Goal: Task Accomplishment & Management: Complete application form

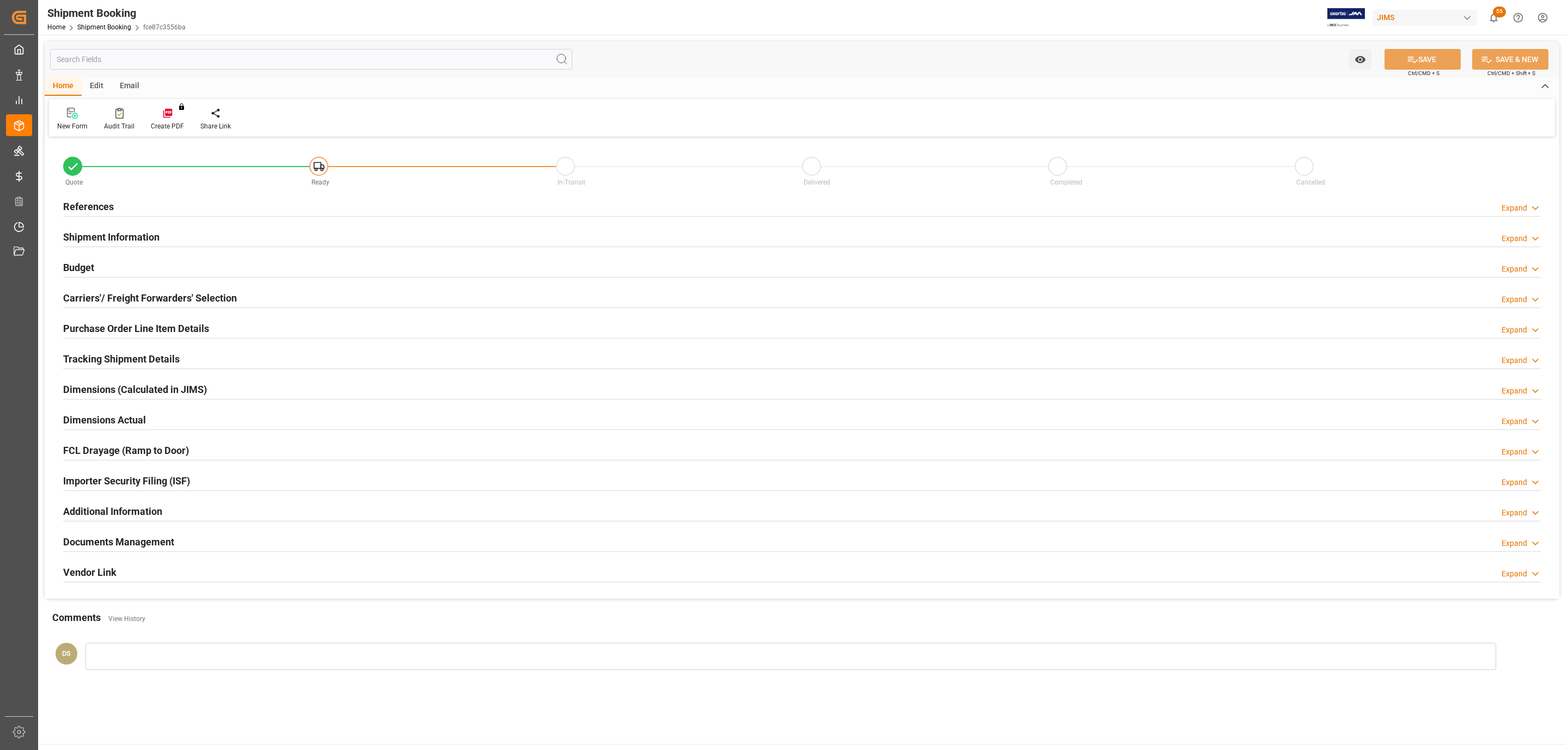
type input "0"
type input "[DATE]"
click at [119, 203] on div "References Expand" at bounding box center [802, 206] width 1478 height 21
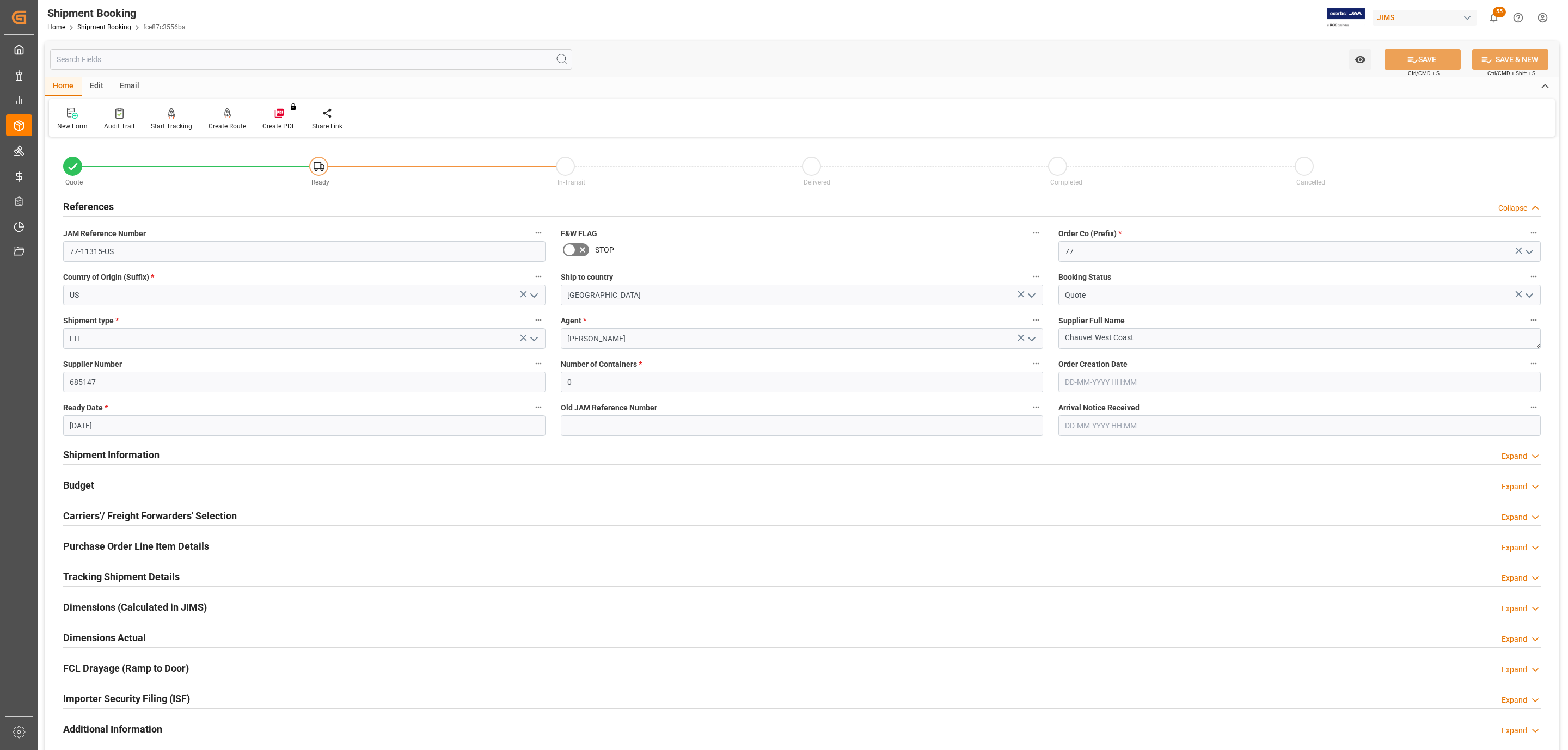
click at [118, 241] on label "JAM Reference Number" at bounding box center [304, 234] width 482 height 15
click at [532, 240] on button "JAM Reference Number" at bounding box center [538, 233] width 14 height 14
click at [123, 251] on body "Created by potrace 1.15, written by [PERSON_NAME] [DATE]-[DATE] Created by potr…" at bounding box center [784, 375] width 1568 height 750
click at [123, 251] on input "77-11315-US" at bounding box center [304, 251] width 482 height 21
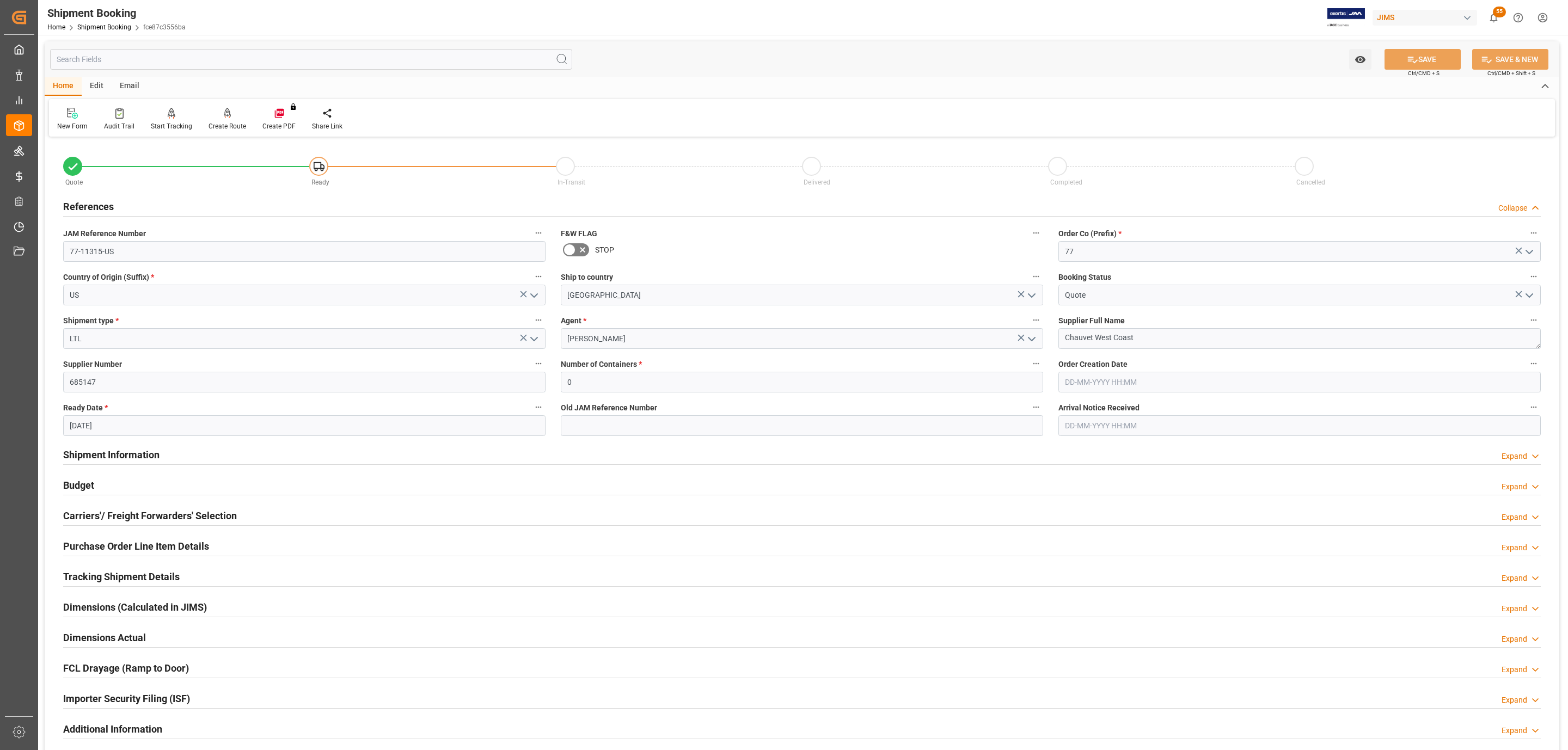
click at [122, 507] on div "Carriers'/ Freight Forwarders' Selection" at bounding box center [150, 515] width 174 height 21
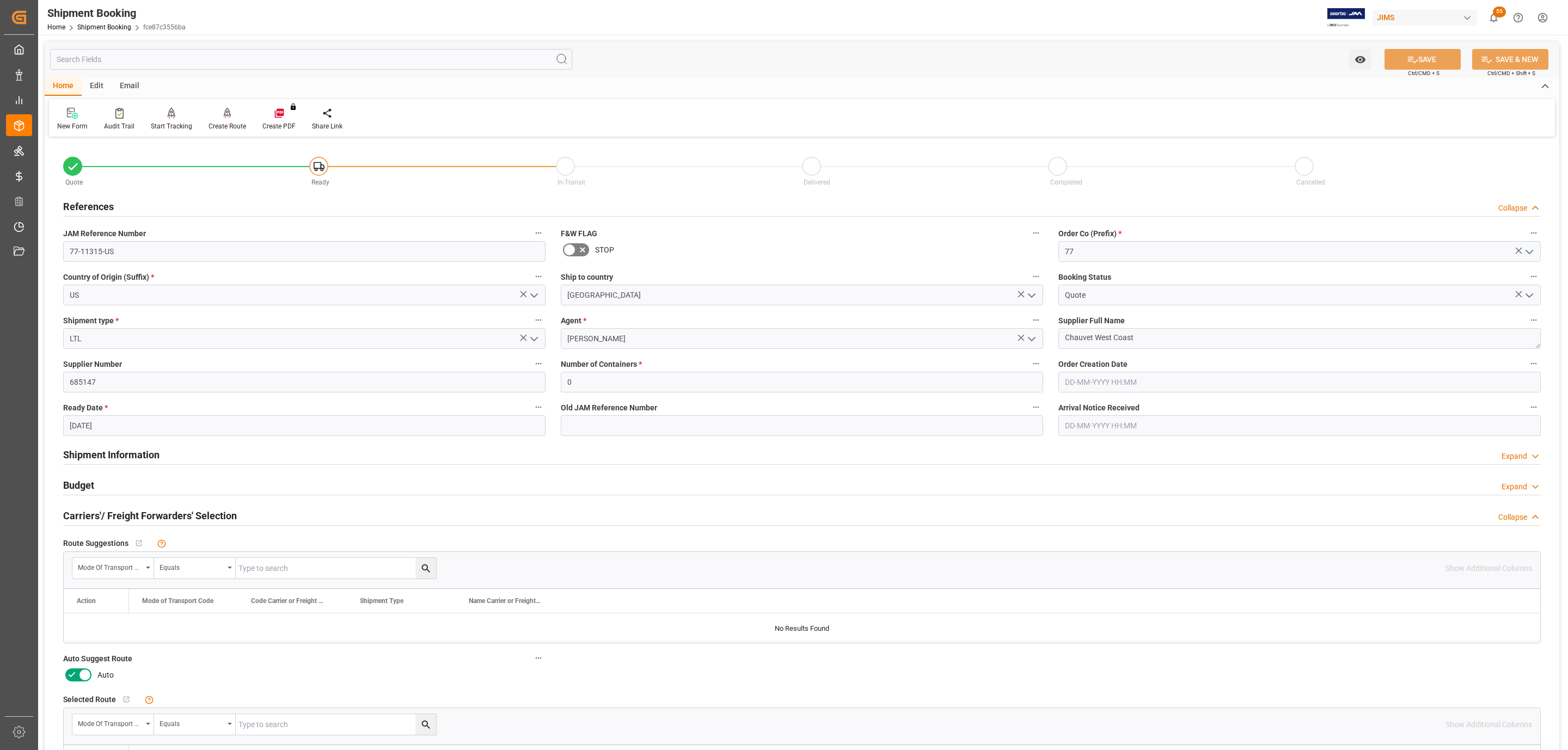
click at [128, 481] on div "Budget Expand" at bounding box center [802, 484] width 1478 height 21
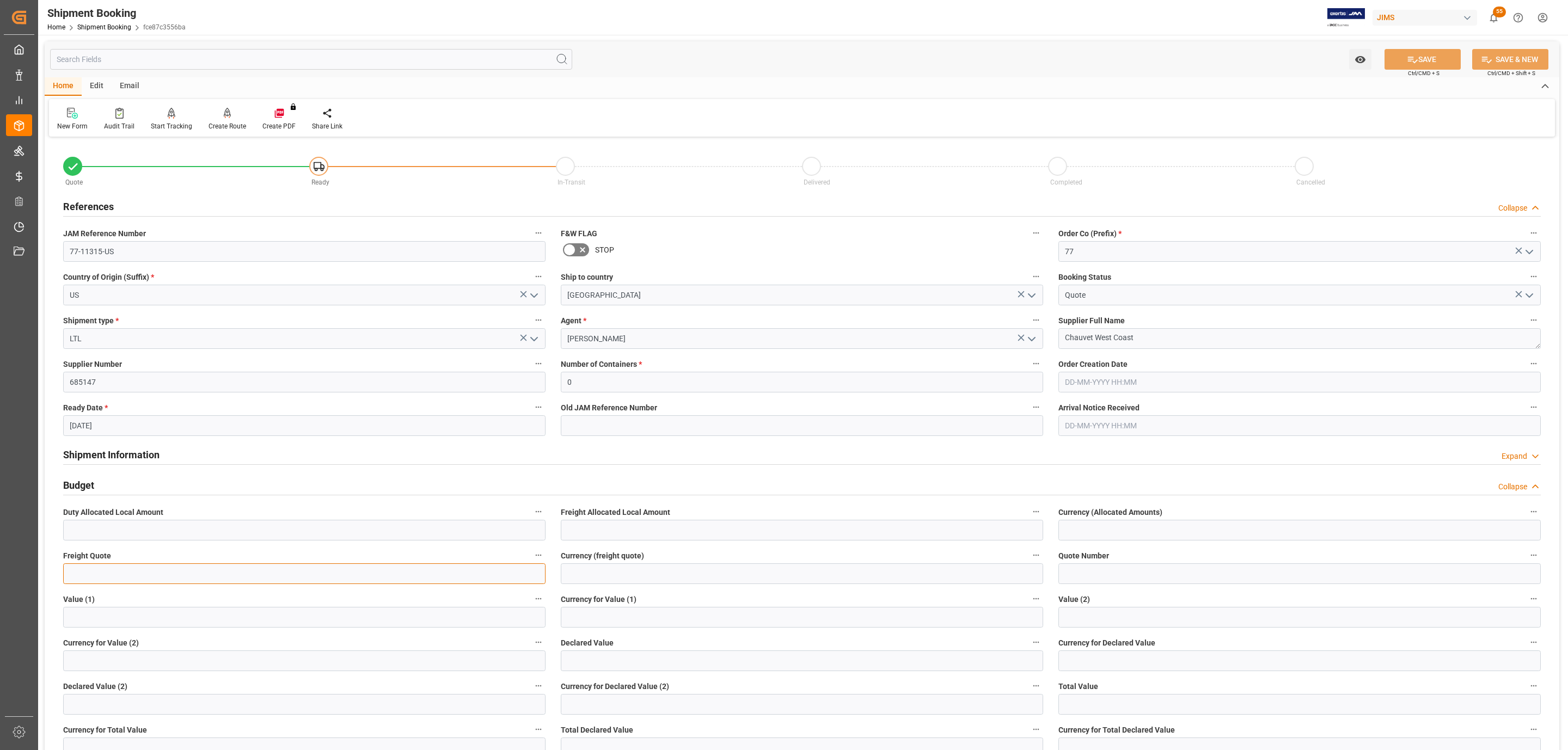
click at [102, 574] on input "text" at bounding box center [304, 574] width 482 height 21
type input "35"
click at [588, 577] on input at bounding box center [802, 574] width 482 height 21
type input "CAD"
click at [1402, 51] on button "SAVE" at bounding box center [1422, 59] width 76 height 21
